Goal: Transaction & Acquisition: Subscribe to service/newsletter

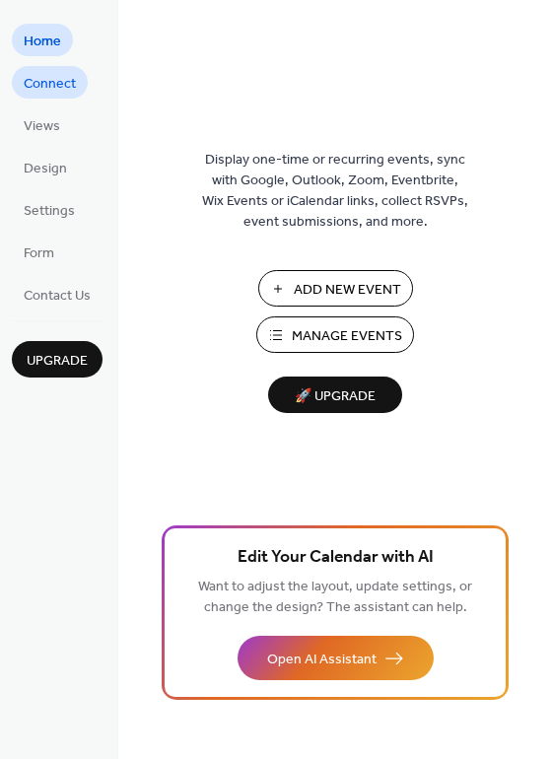
click at [38, 78] on span "Connect" at bounding box center [50, 84] width 52 height 21
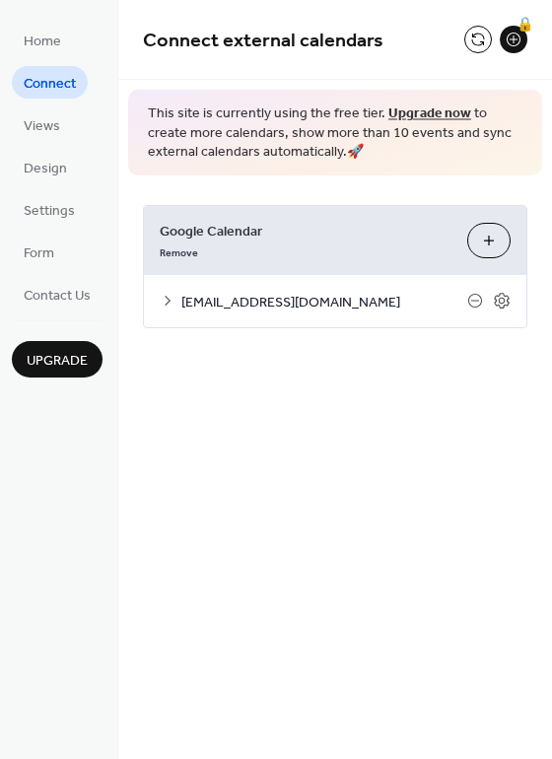
click at [287, 305] on span "[EMAIL_ADDRESS][DOMAIN_NAME]" at bounding box center [324, 302] width 286 height 21
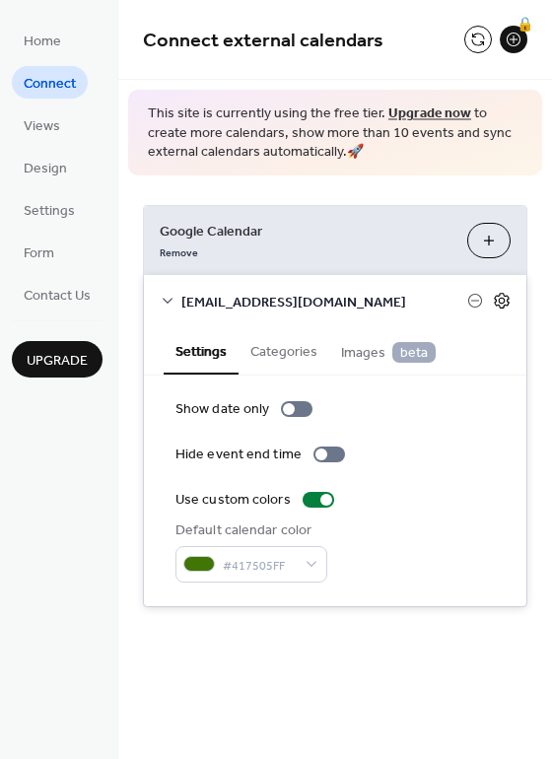
click at [503, 305] on icon at bounding box center [502, 301] width 18 height 18
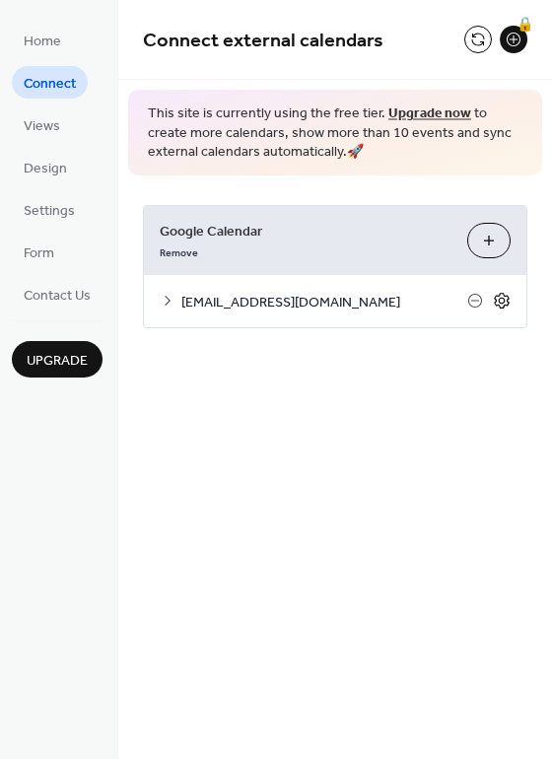
click at [503, 305] on icon at bounding box center [502, 301] width 18 height 18
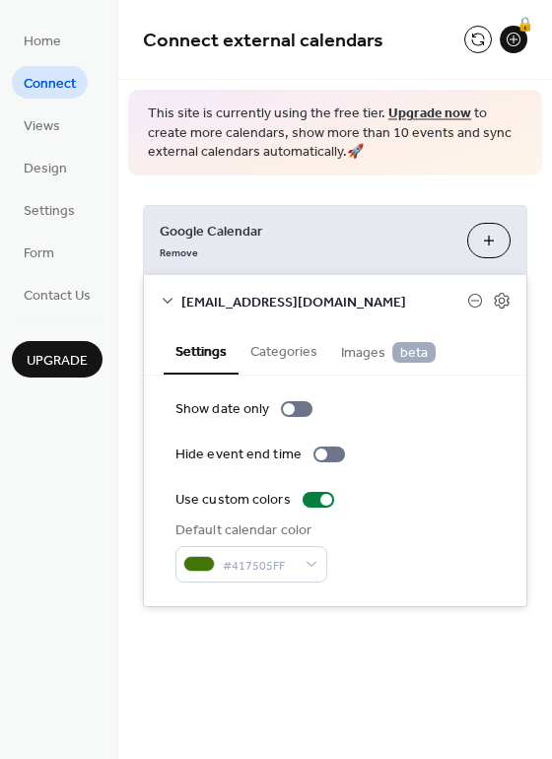
click at [225, 307] on span "[EMAIL_ADDRESS][DOMAIN_NAME]" at bounding box center [324, 302] width 286 height 21
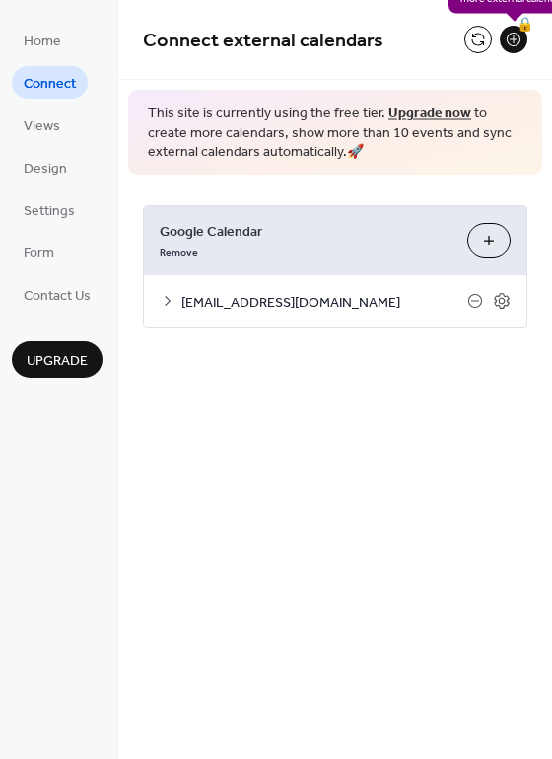
click at [494, 40] on div "🔒" at bounding box center [495, 40] width 63 height 28
click at [508, 40] on div "🔒" at bounding box center [514, 40] width 28 height 28
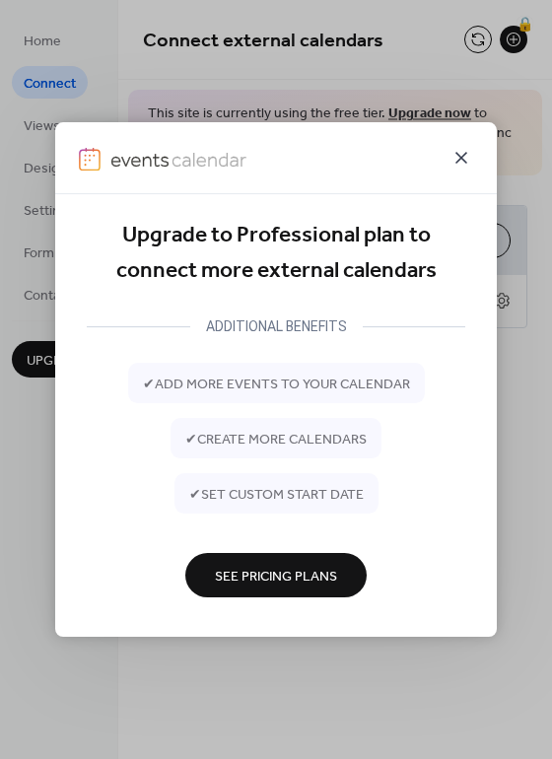
click at [457, 155] on icon at bounding box center [461, 158] width 12 height 12
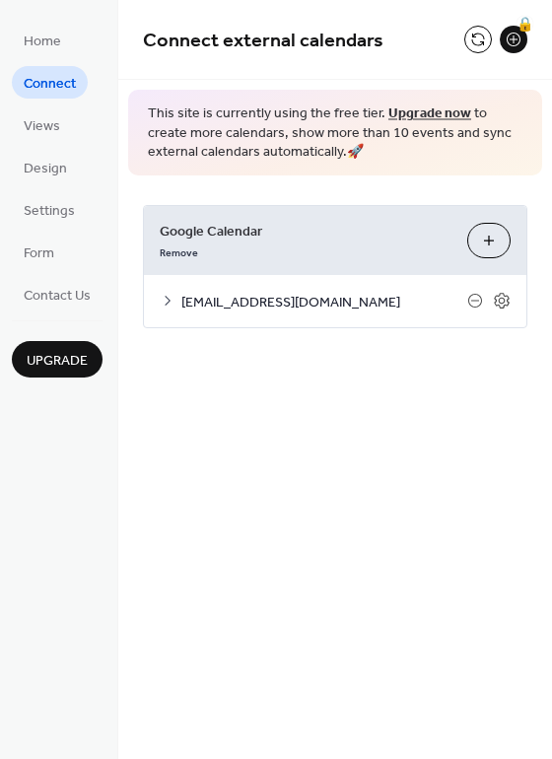
click at [427, 110] on link "Upgrade now" at bounding box center [429, 114] width 83 height 27
click at [473, 44] on button at bounding box center [478, 40] width 28 height 28
